Goal: Task Accomplishment & Management: Use online tool/utility

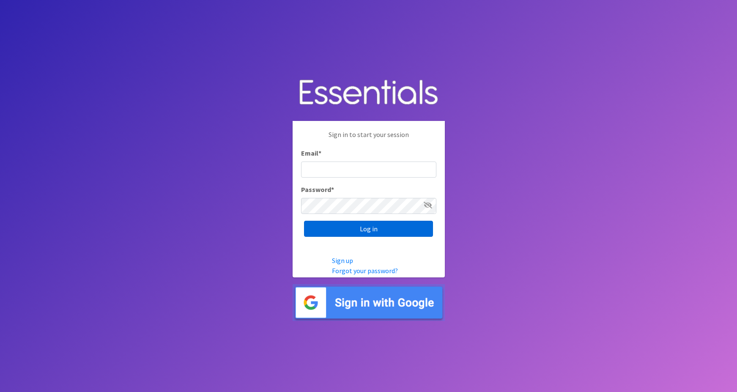
type input "[PERSON_NAME][EMAIL_ADDRESS][PERSON_NAME][DOMAIN_NAME]"
click at [347, 229] on input "Log in" at bounding box center [368, 229] width 129 height 16
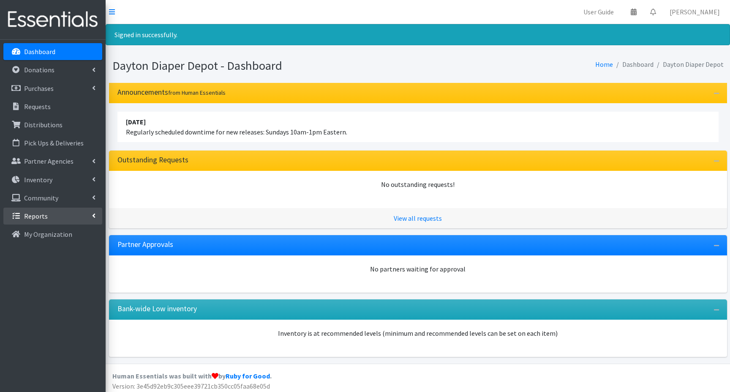
scroll to position [3, 0]
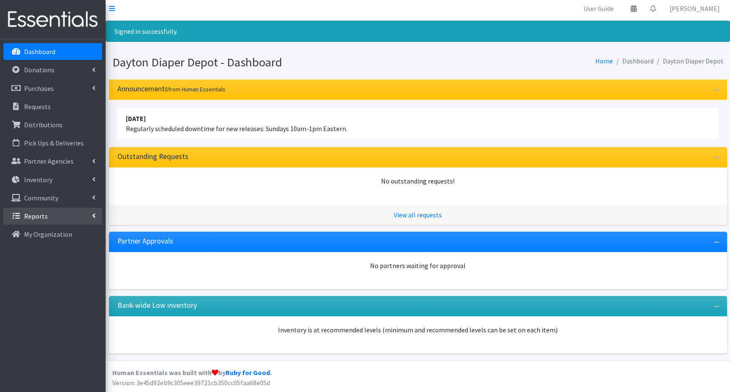
click at [53, 215] on link "Reports" at bounding box center [52, 216] width 99 height 17
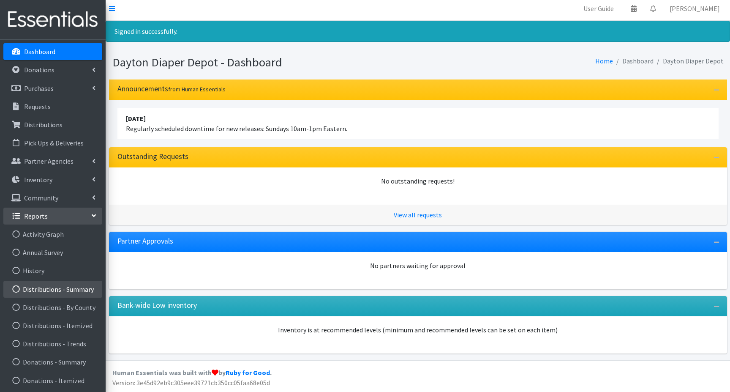
scroll to position [42, 0]
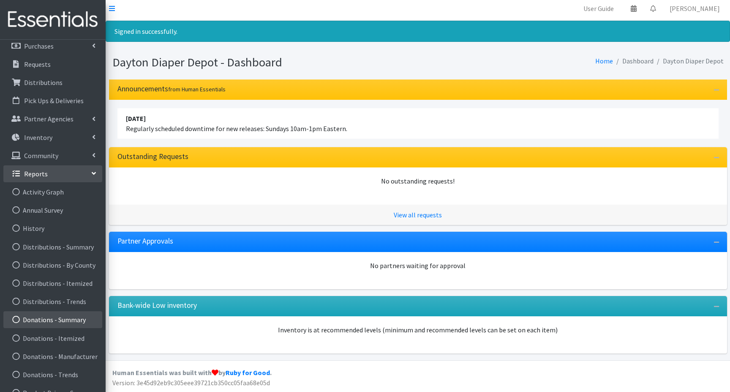
click at [51, 322] on link "Donations - Summary" at bounding box center [52, 319] width 99 height 17
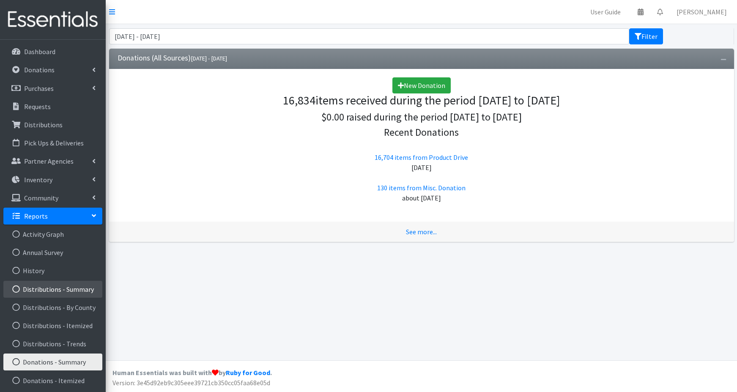
click at [56, 288] on link "Distributions - Summary" at bounding box center [52, 289] width 99 height 17
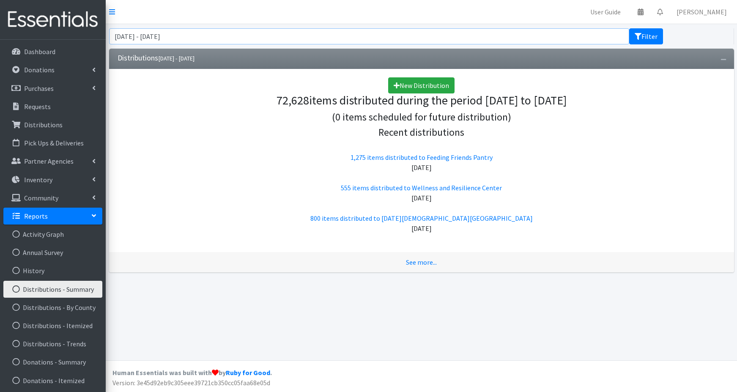
click at [135, 40] on input "[DATE] - [DATE]" at bounding box center [369, 36] width 520 height 16
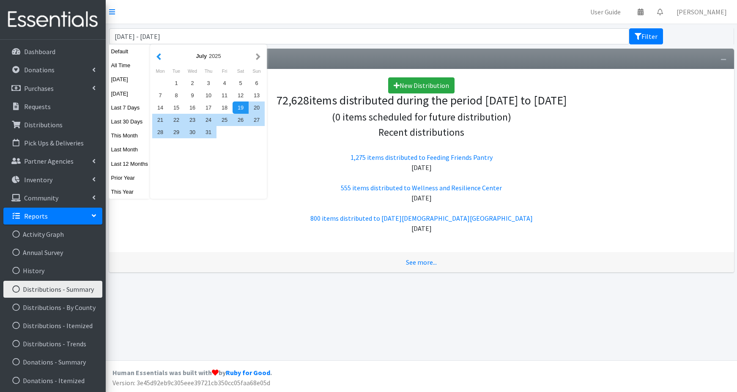
click at [161, 58] on button "button" at bounding box center [158, 56] width 9 height 11
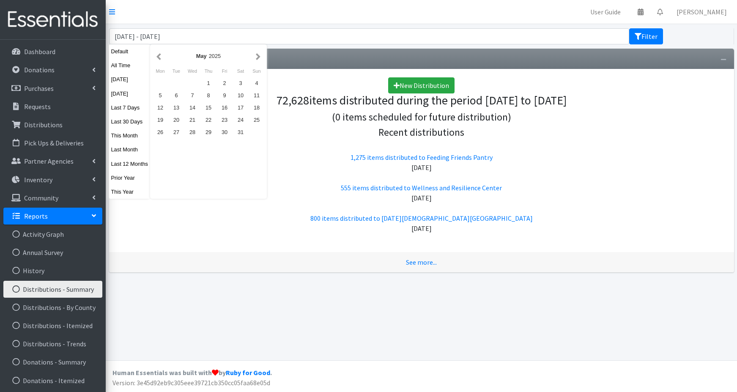
click at [161, 58] on button "button" at bounding box center [158, 56] width 9 height 11
click at [258, 56] on button "button" at bounding box center [258, 56] width 9 height 11
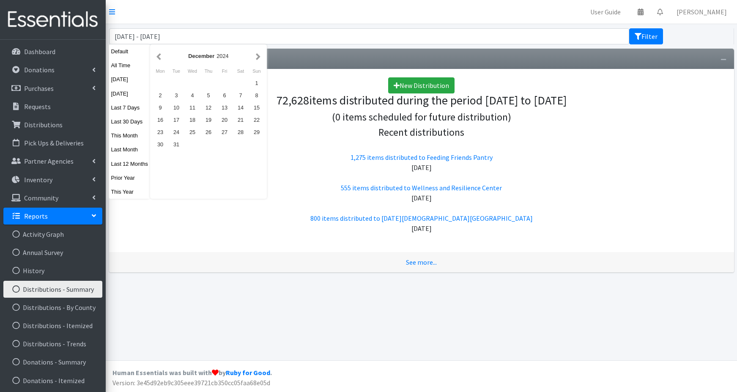
click at [258, 56] on button "button" at bounding box center [258, 56] width 9 height 11
click at [195, 83] on div "1" at bounding box center [192, 83] width 16 height 12
click at [257, 57] on button "button" at bounding box center [258, 56] width 9 height 11
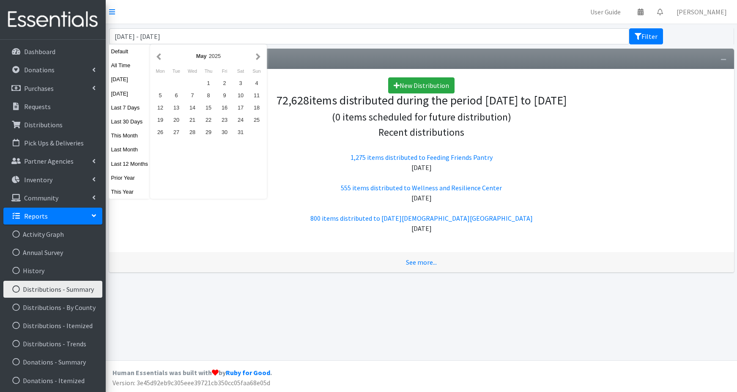
click at [257, 57] on button "button" at bounding box center [258, 56] width 9 height 11
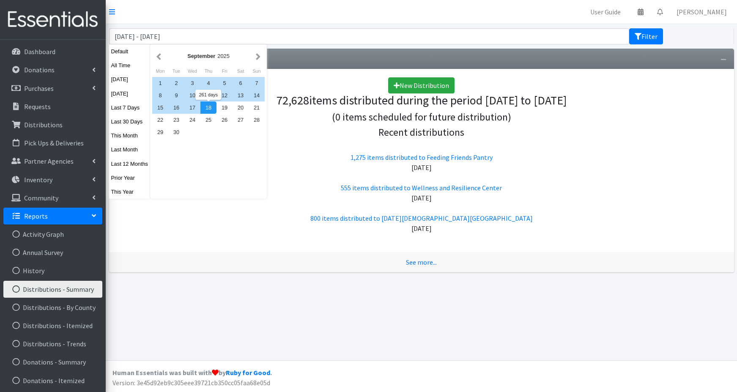
click at [210, 109] on div "18" at bounding box center [208, 107] width 16 height 12
type input "January 1, 2025 - September 18, 2025"
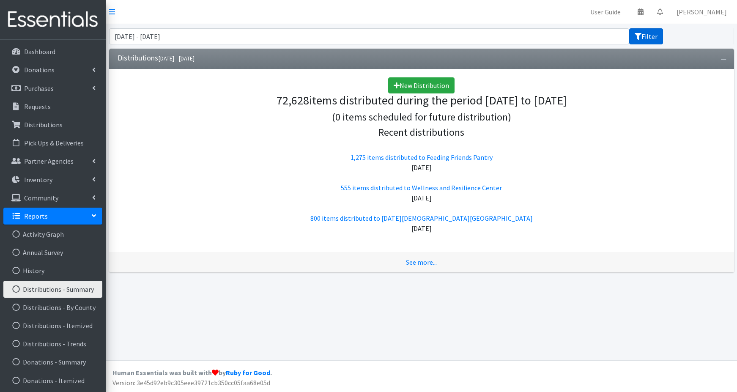
click at [643, 39] on button "Filter" at bounding box center [646, 36] width 34 height 16
click at [413, 263] on link "See more..." at bounding box center [421, 262] width 31 height 8
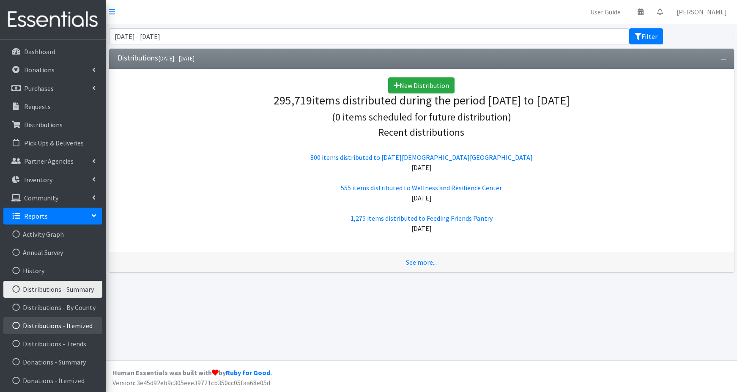
click at [44, 325] on link "Distributions - Itemized" at bounding box center [52, 325] width 99 height 17
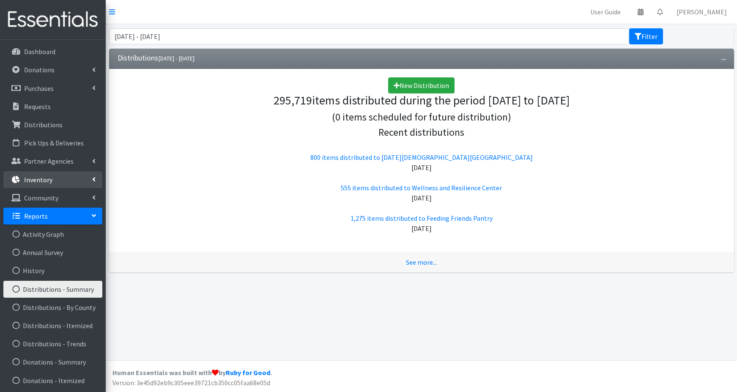
click at [35, 181] on p "Inventory" at bounding box center [38, 179] width 28 height 8
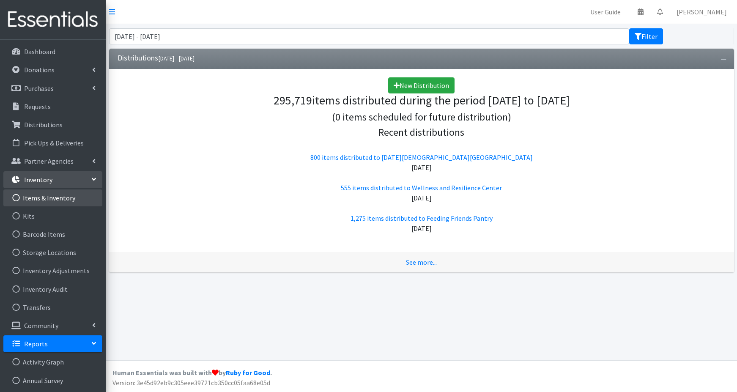
click at [37, 195] on link "Items & Inventory" at bounding box center [52, 197] width 99 height 17
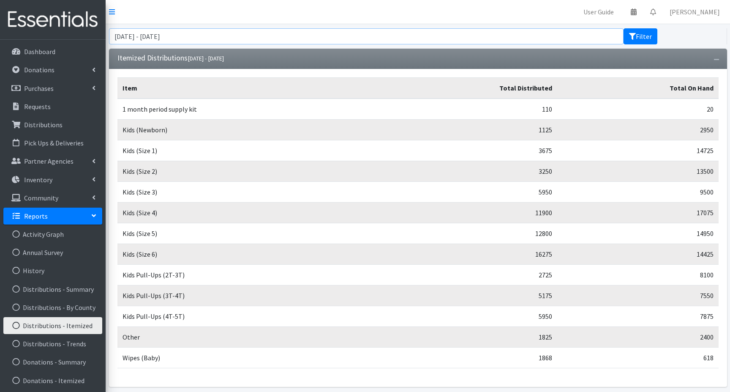
click at [197, 30] on input "[DATE] - [DATE]" at bounding box center [366, 36] width 515 height 16
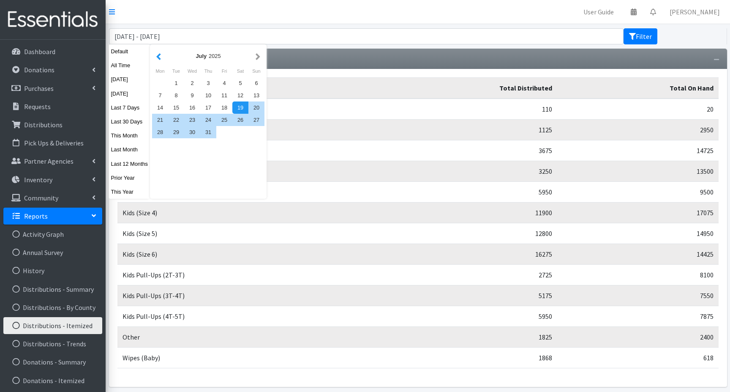
click at [156, 56] on button "button" at bounding box center [158, 56] width 9 height 11
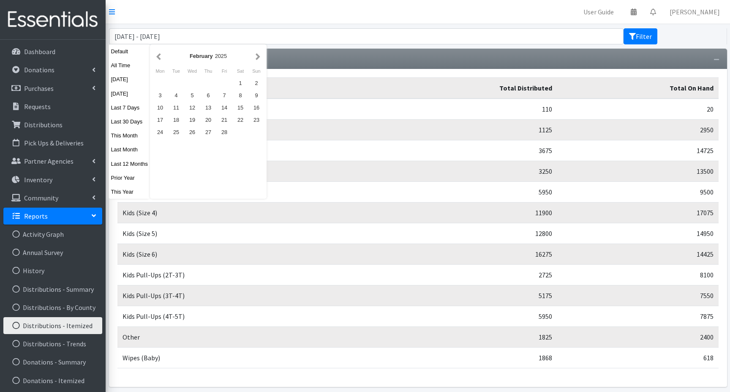
click at [156, 56] on button "button" at bounding box center [158, 56] width 9 height 11
click at [191, 84] on div "1" at bounding box center [192, 83] width 16 height 12
click at [259, 57] on button "button" at bounding box center [258, 56] width 9 height 11
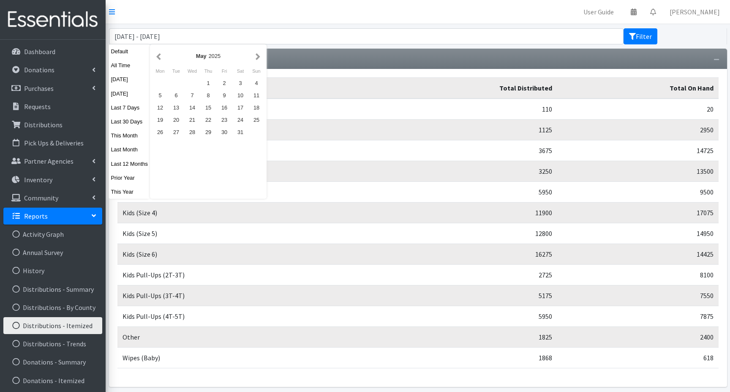
click at [259, 57] on button "button" at bounding box center [258, 56] width 9 height 11
click at [258, 57] on button "button" at bounding box center [258, 56] width 9 height 11
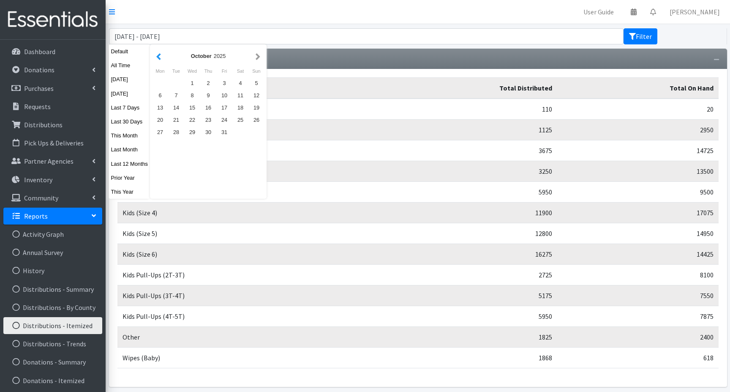
click at [160, 59] on button "button" at bounding box center [158, 56] width 9 height 11
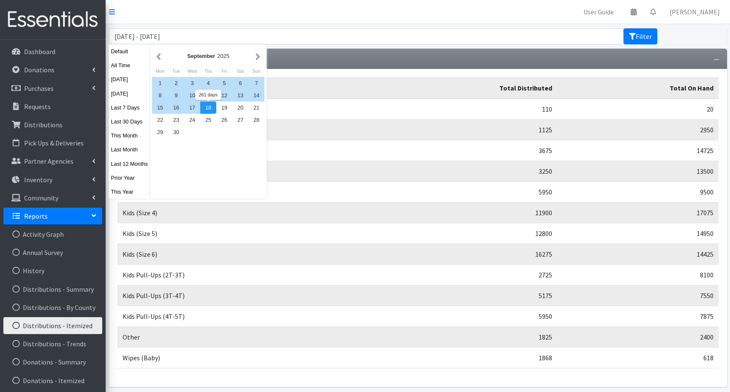
click at [209, 109] on div "18" at bounding box center [208, 107] width 16 height 12
type input "January 1, 2025 - September 18, 2025"
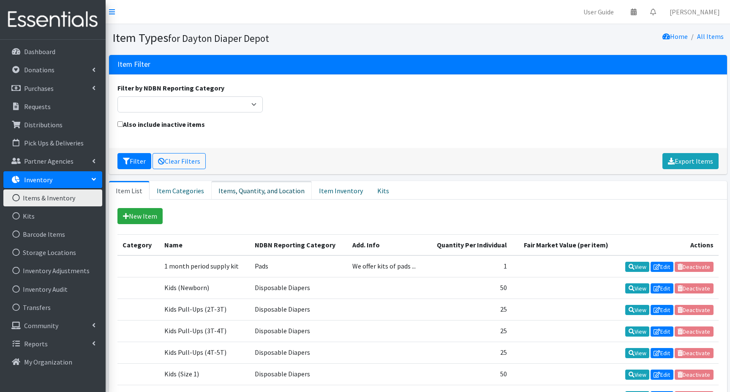
click at [274, 191] on link "Items, Quantity, and Location" at bounding box center [261, 190] width 101 height 19
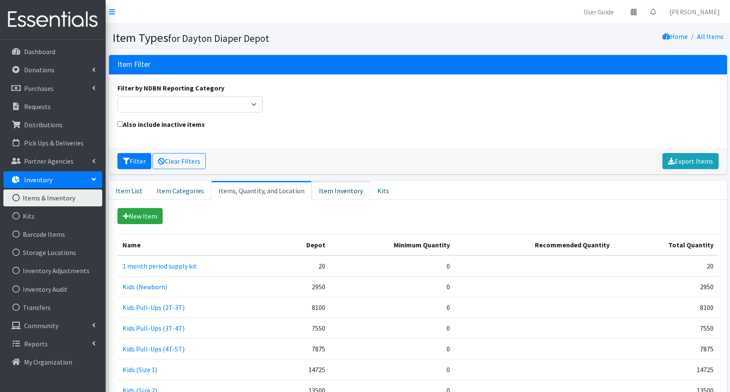
click at [324, 190] on link "Item Inventory" at bounding box center [341, 190] width 58 height 19
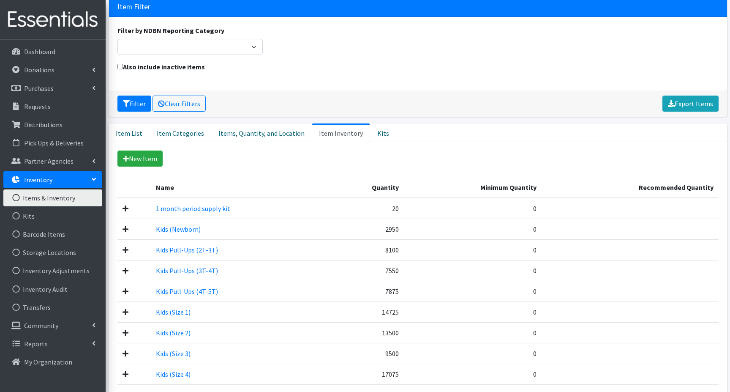
scroll to position [42, 0]
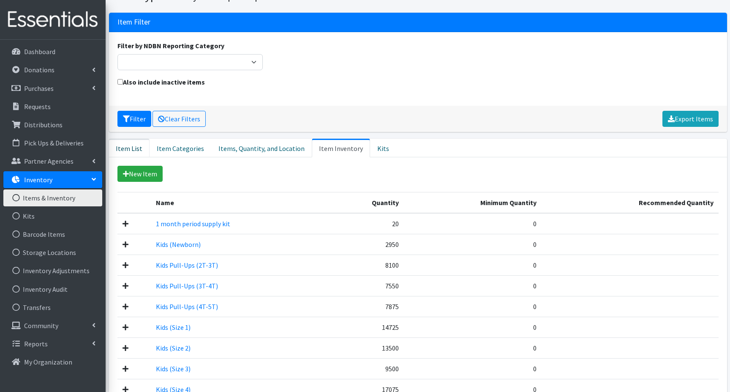
click at [136, 147] on link "Item List" at bounding box center [129, 148] width 41 height 19
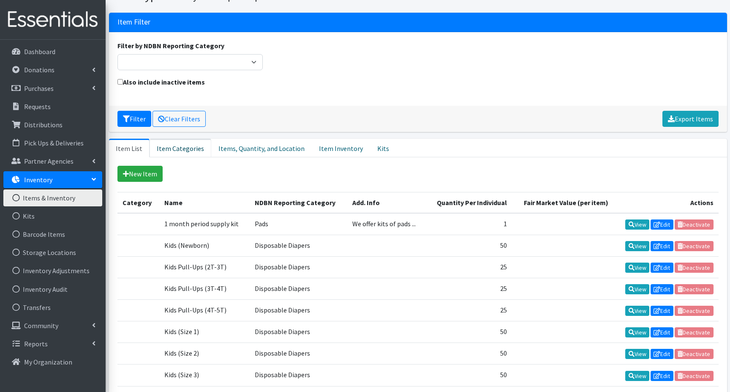
click at [167, 147] on link "Item Categories" at bounding box center [181, 148] width 62 height 19
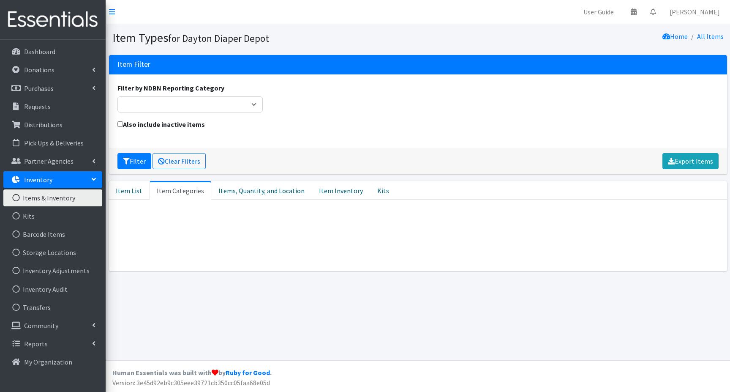
scroll to position [0, 0]
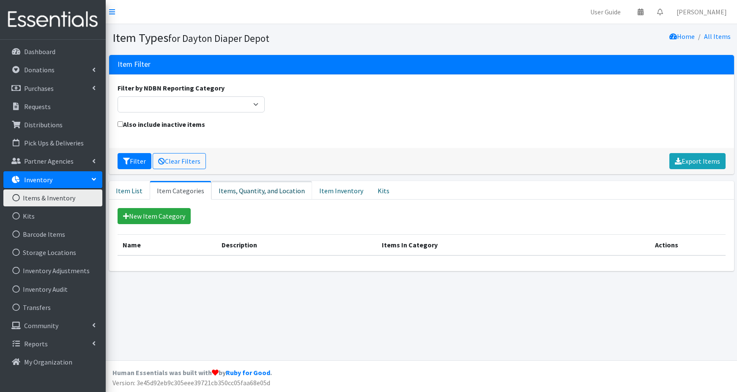
click at [236, 191] on link "Items, Quantity, and Location" at bounding box center [261, 190] width 101 height 19
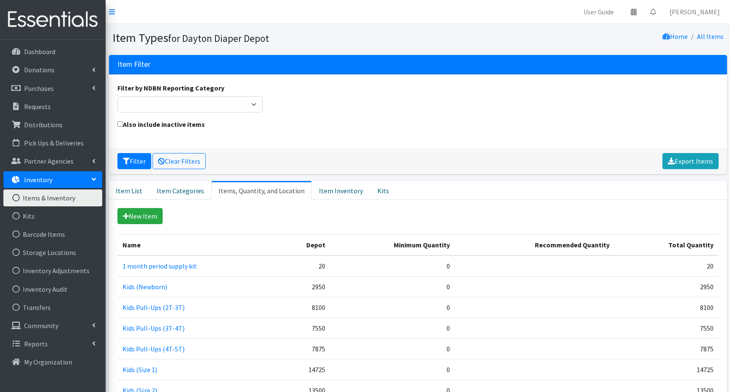
scroll to position [42, 0]
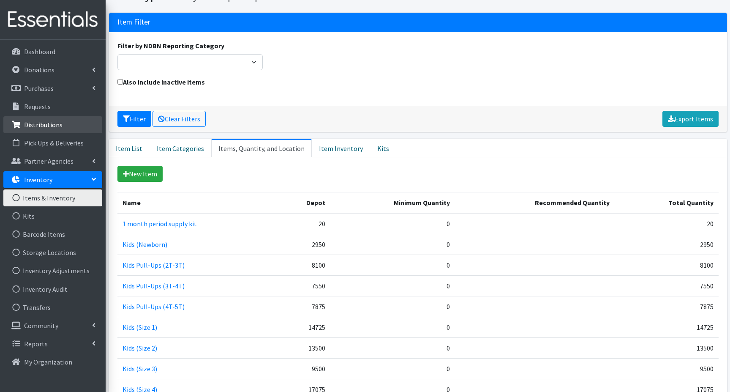
click at [39, 127] on p "Distributions" at bounding box center [43, 124] width 38 height 8
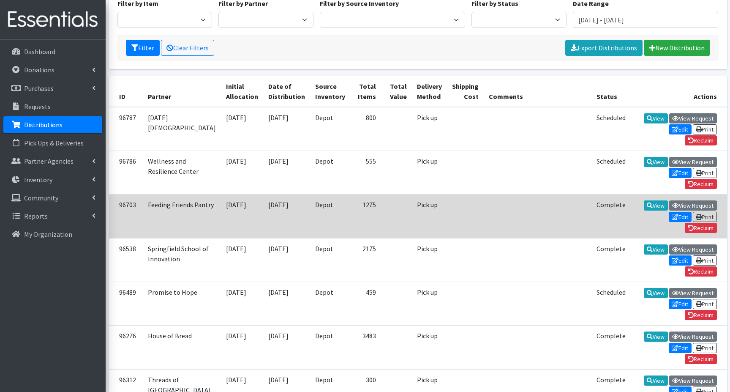
scroll to position [127, 0]
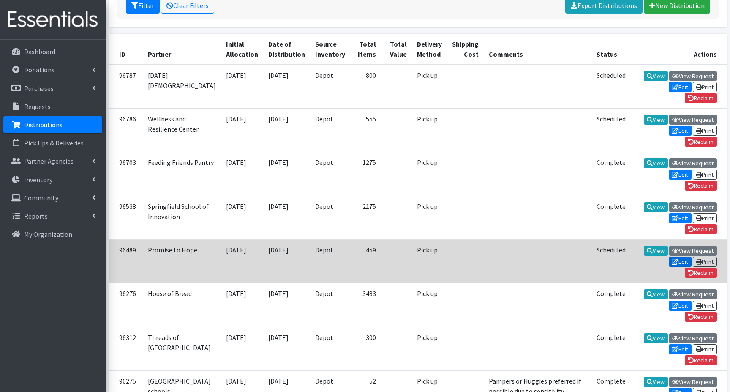
click at [672, 259] on icon at bounding box center [675, 262] width 7 height 6
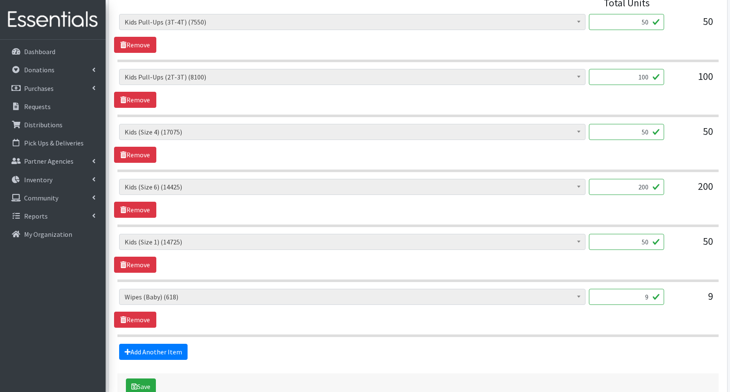
scroll to position [435, 0]
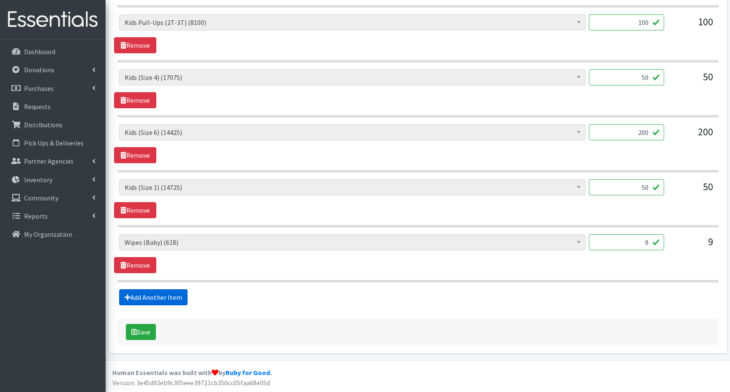
click at [159, 297] on link "Add Another Item" at bounding box center [153, 297] width 68 height 16
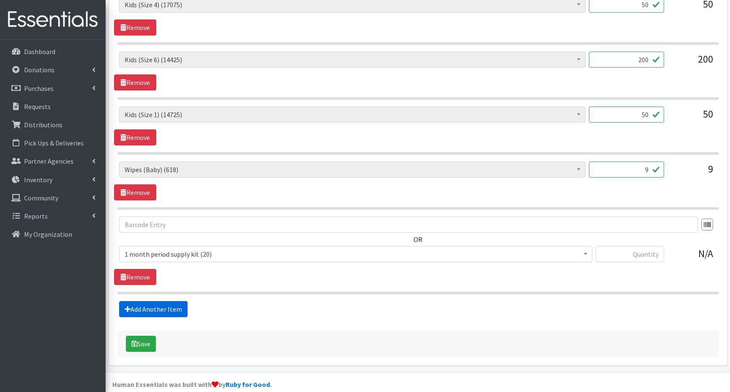
scroll to position [519, 0]
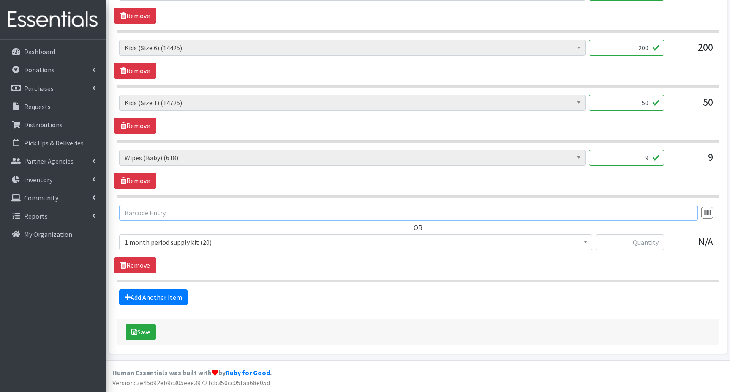
click at [147, 213] on input "text" at bounding box center [408, 213] width 579 height 16
click at [644, 245] on input "text" at bounding box center [630, 242] width 68 height 16
type input "20"
click at [145, 337] on button "Save" at bounding box center [141, 332] width 30 height 16
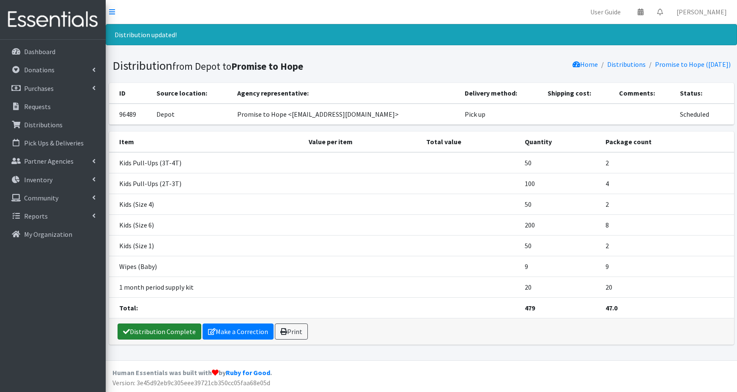
click at [169, 332] on link "Distribution Complete" at bounding box center [159, 331] width 84 height 16
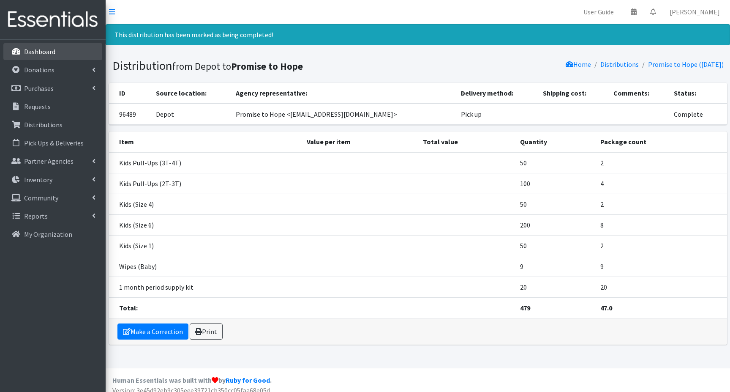
click at [38, 52] on p "Dashboard" at bounding box center [39, 51] width 31 height 8
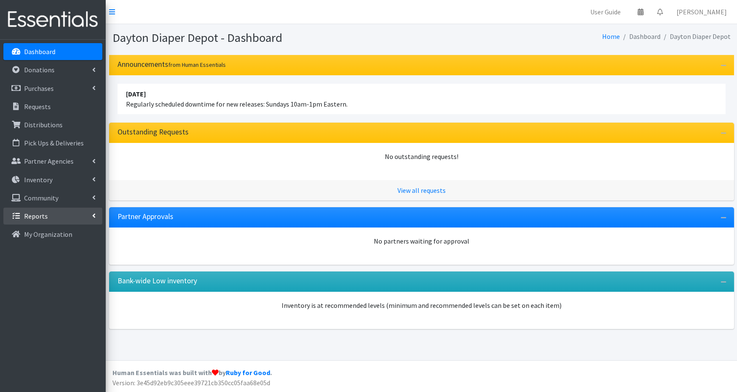
click at [40, 216] on p "Reports" at bounding box center [36, 216] width 24 height 8
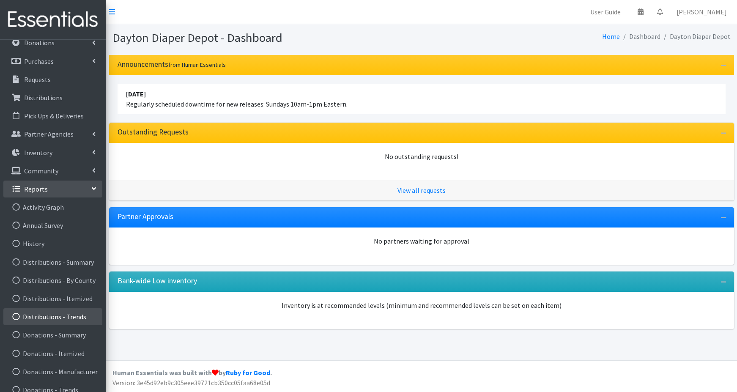
scroll to position [42, 0]
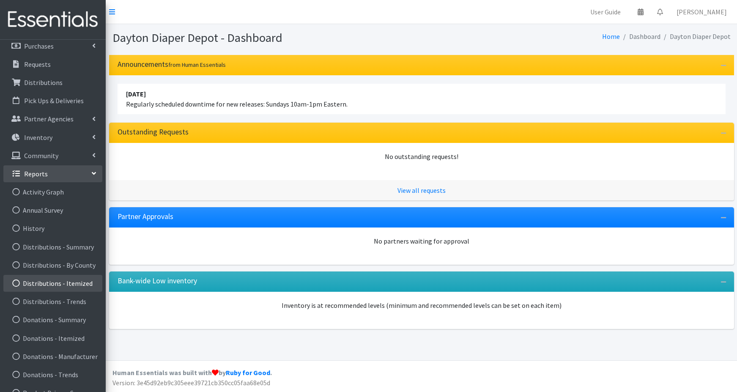
click at [50, 284] on link "Distributions - Itemized" at bounding box center [52, 283] width 99 height 17
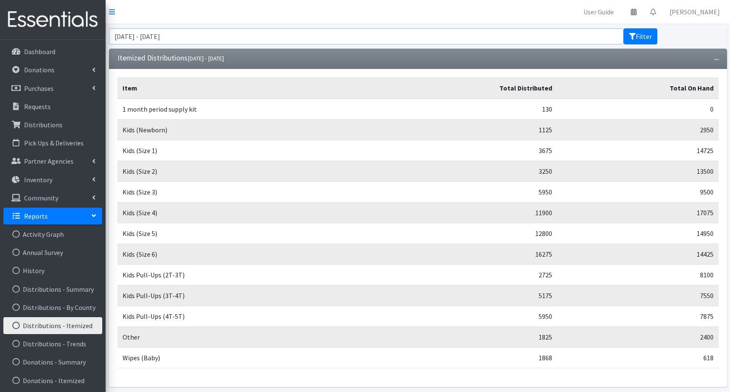
click at [195, 38] on input "July 19, 2025 - October 19, 2025" at bounding box center [366, 36] width 515 height 16
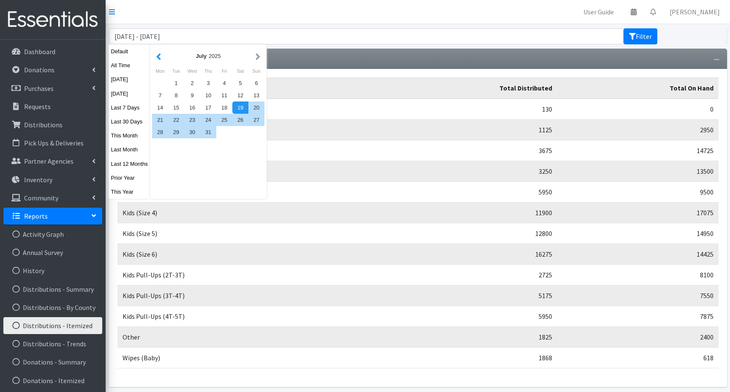
click at [156, 60] on button "button" at bounding box center [158, 56] width 9 height 11
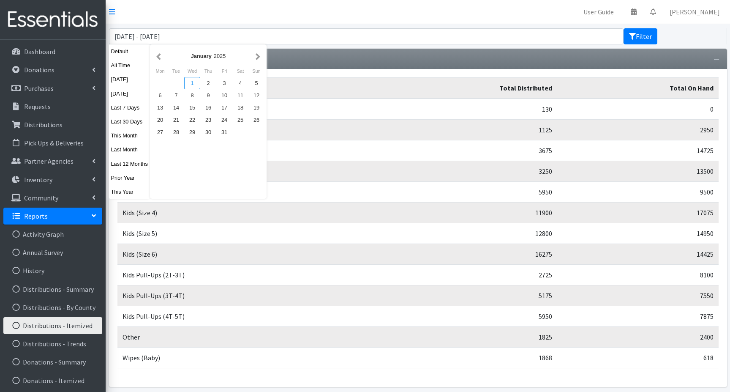
click at [189, 84] on div "1" at bounding box center [192, 83] width 16 height 12
click at [258, 58] on button "button" at bounding box center [258, 56] width 9 height 11
click at [257, 57] on button "button" at bounding box center [258, 56] width 9 height 11
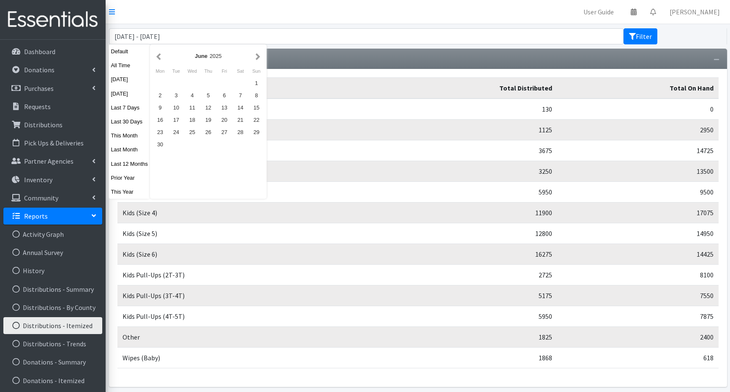
click at [257, 57] on button "button" at bounding box center [258, 56] width 9 height 11
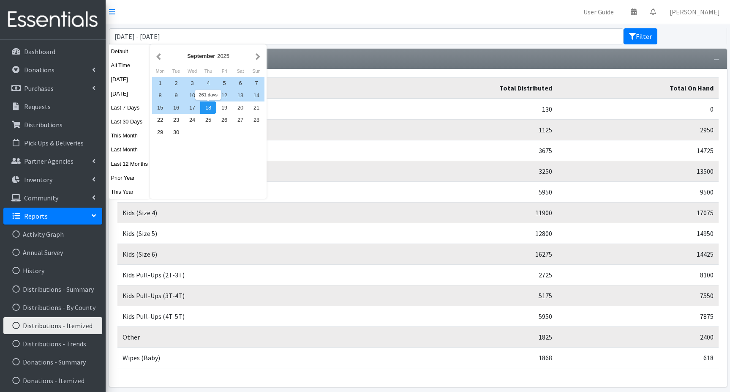
click at [208, 107] on div "18" at bounding box center [208, 107] width 16 height 12
type input "January 1, 2025 - September 18, 2025"
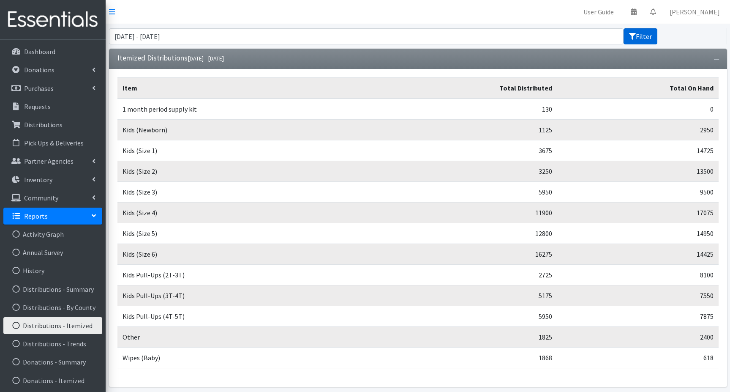
click at [642, 38] on button "Filter" at bounding box center [641, 36] width 34 height 16
click at [171, 35] on input "[DATE] - [DATE]" at bounding box center [366, 36] width 515 height 16
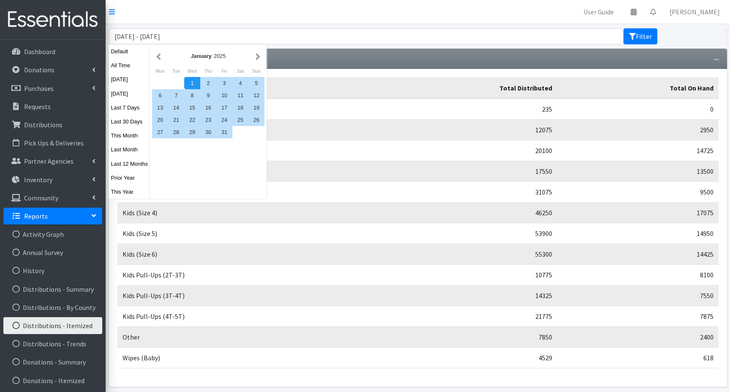
click at [192, 84] on div "1" at bounding box center [192, 83] width 16 height 12
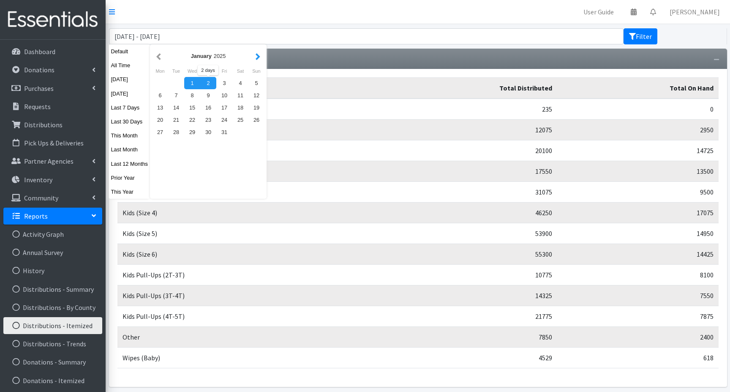
click at [257, 56] on button "button" at bounding box center [258, 56] width 9 height 11
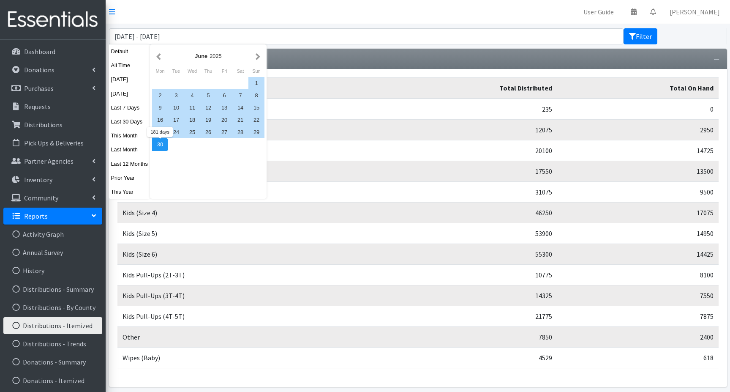
click at [158, 144] on div "30" at bounding box center [160, 144] width 16 height 12
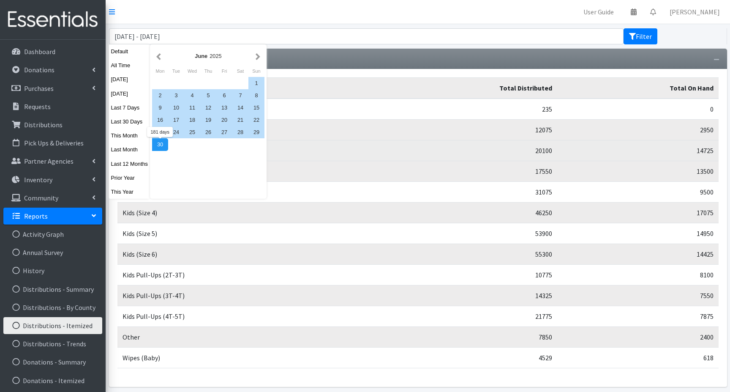
type input "January 1, 2025 - June 30, 2025"
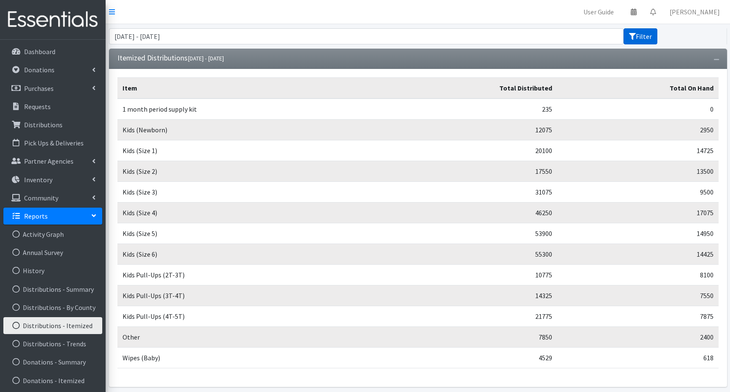
click at [633, 38] on icon "submit" at bounding box center [632, 36] width 7 height 7
click at [636, 38] on button "Filter" at bounding box center [641, 36] width 34 height 16
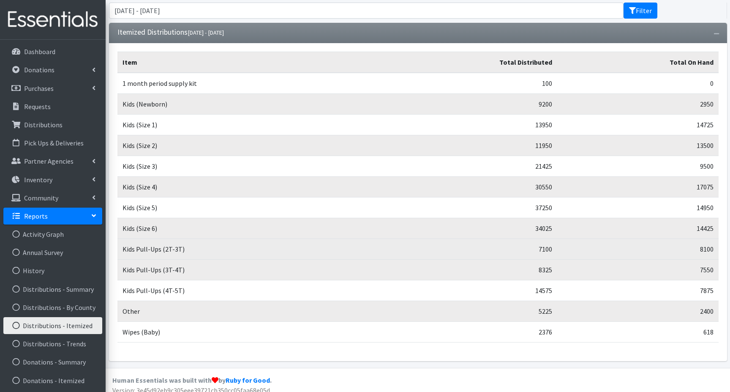
scroll to position [33, 0]
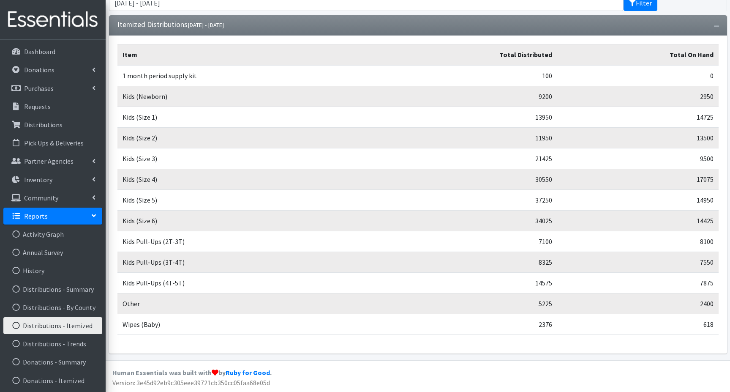
click at [50, 324] on link "Distributions - Itemized" at bounding box center [52, 325] width 99 height 17
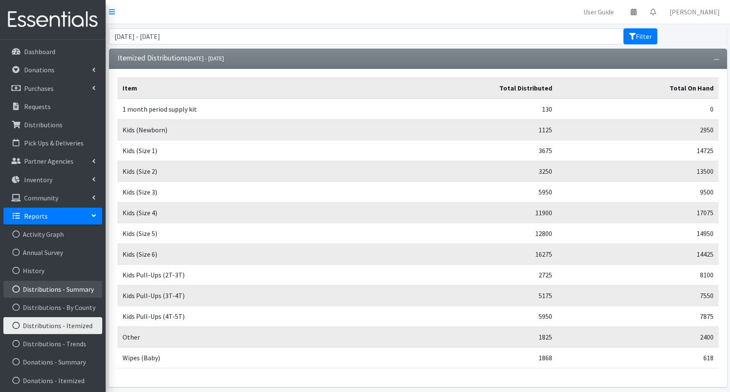
click at [66, 290] on link "Distributions - Summary" at bounding box center [52, 289] width 99 height 17
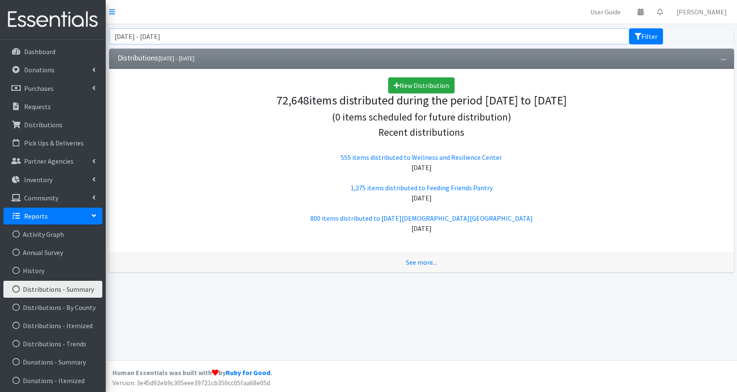
click at [161, 36] on input "[DATE] - [DATE]" at bounding box center [369, 36] width 520 height 16
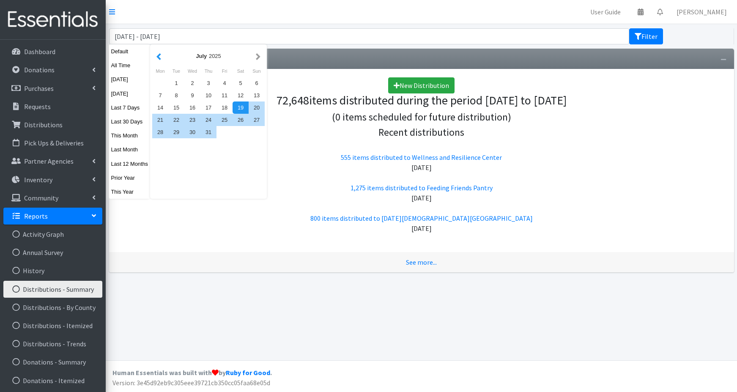
click at [158, 56] on button "button" at bounding box center [158, 56] width 9 height 11
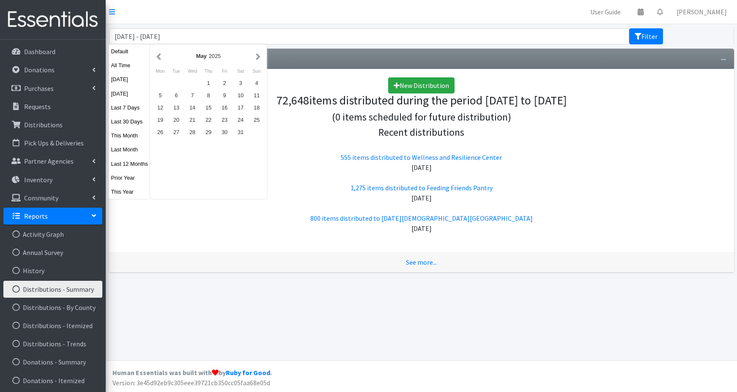
click at [158, 56] on button "button" at bounding box center [158, 56] width 9 height 11
click at [192, 82] on div "1" at bounding box center [192, 83] width 16 height 12
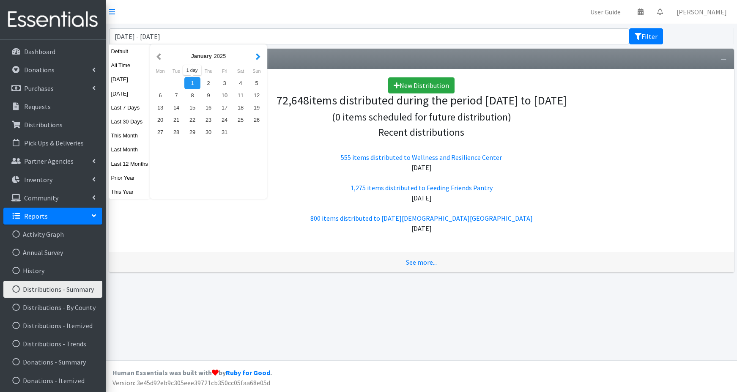
click at [256, 55] on button "button" at bounding box center [258, 56] width 9 height 11
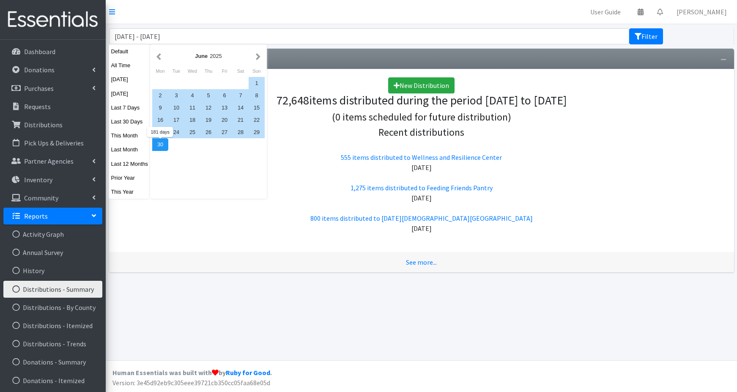
click at [159, 145] on div "30" at bounding box center [160, 144] width 16 height 12
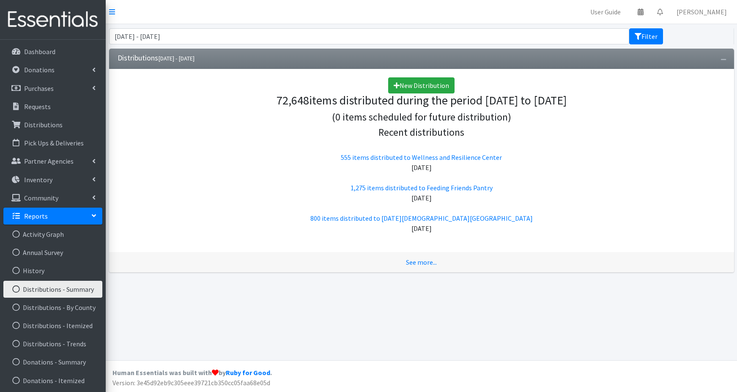
type input "[DATE] - [DATE]"
click at [644, 38] on button "Filter" at bounding box center [646, 36] width 34 height 16
